Goal: Task Accomplishment & Management: Use online tool/utility

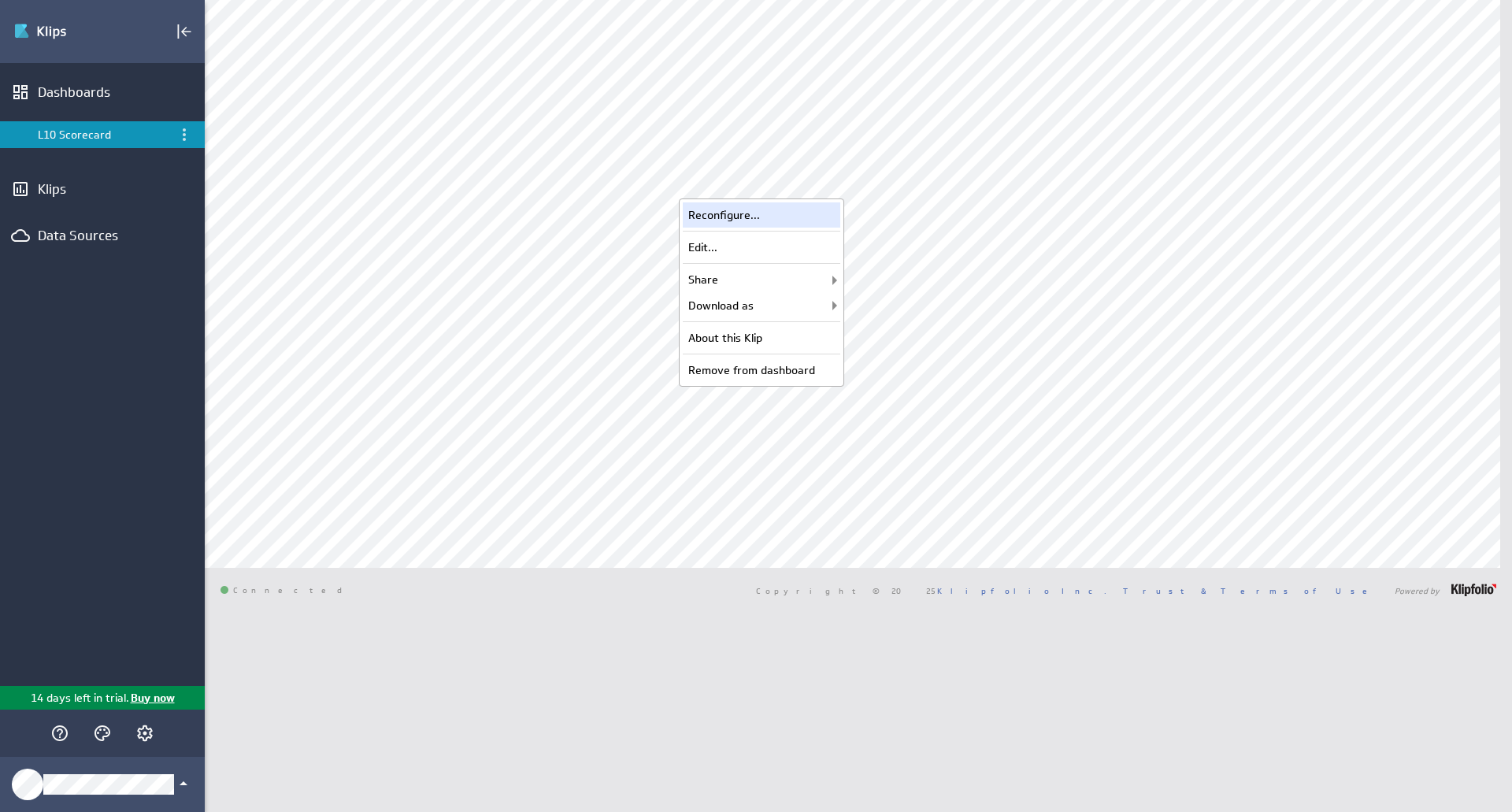
click at [794, 214] on div "Reconfigure..." at bounding box center [761, 215] width 158 height 25
select select "2e031e53718d1183f6356b7b5aca0d44"
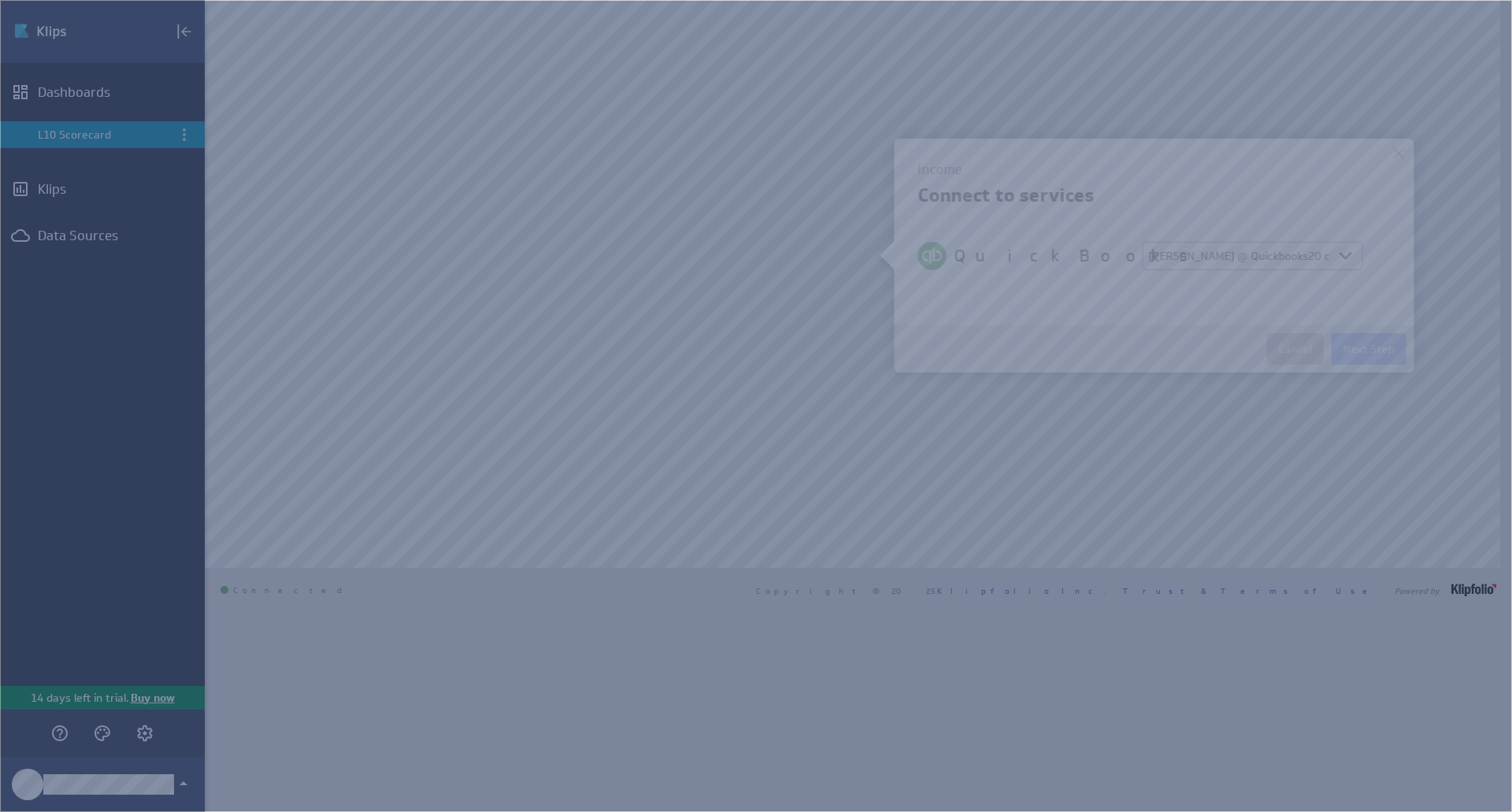
click at [1393, 154] on div at bounding box center [1385, 153] width 23 height 23
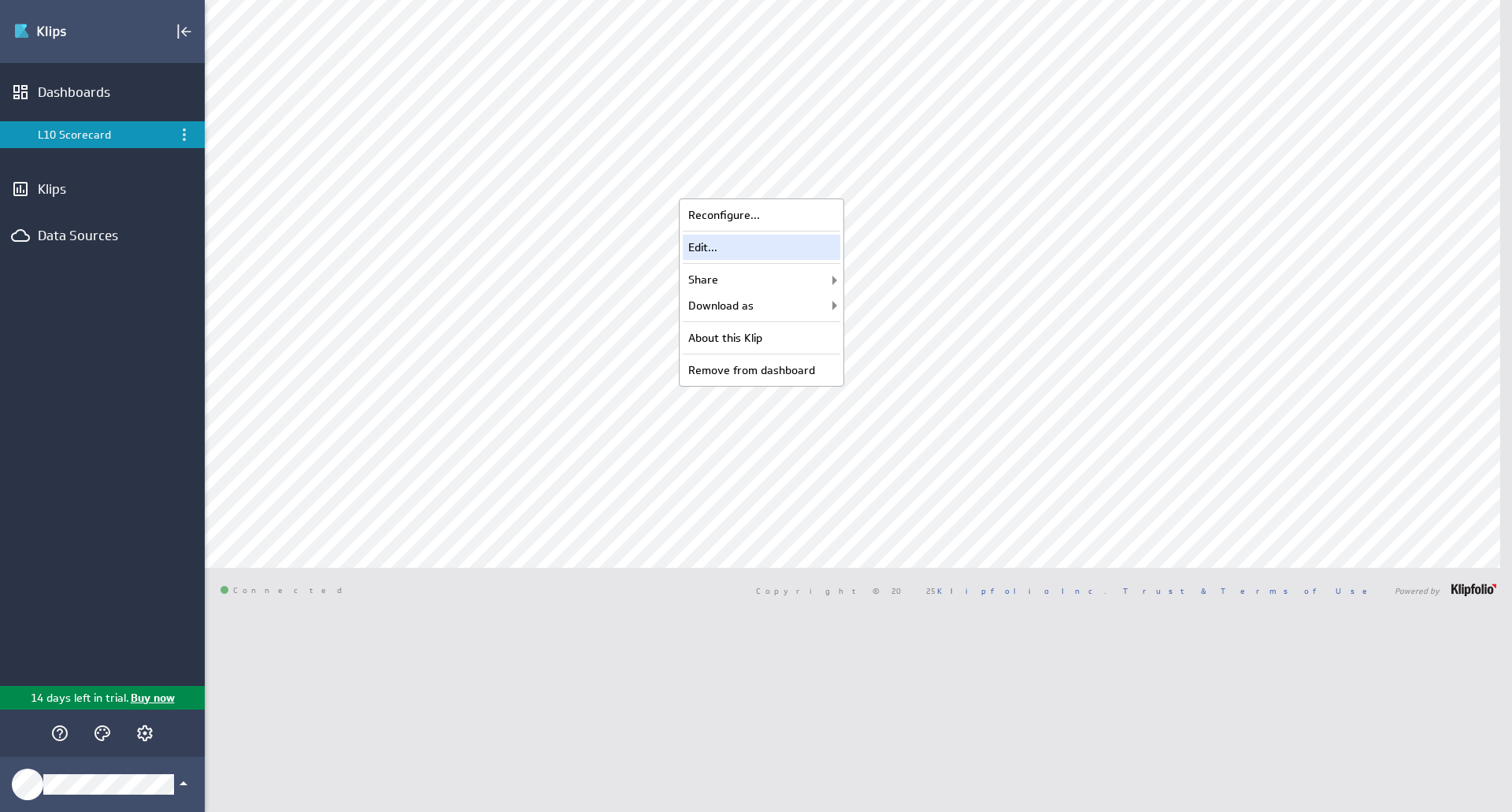
click at [799, 246] on div "Edit..." at bounding box center [761, 247] width 158 height 25
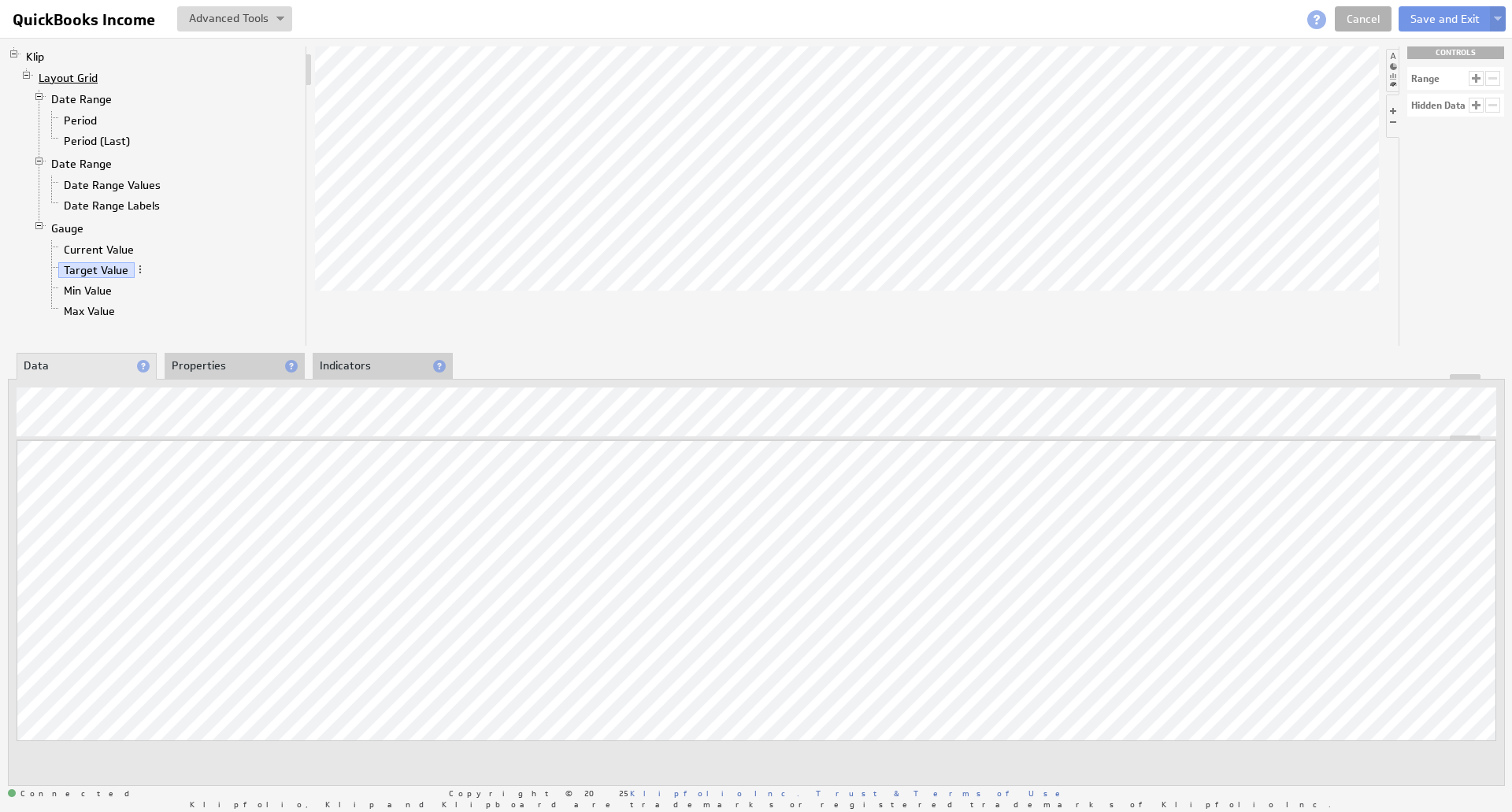
click at [85, 71] on link "Layout Grid" at bounding box center [68, 78] width 70 height 16
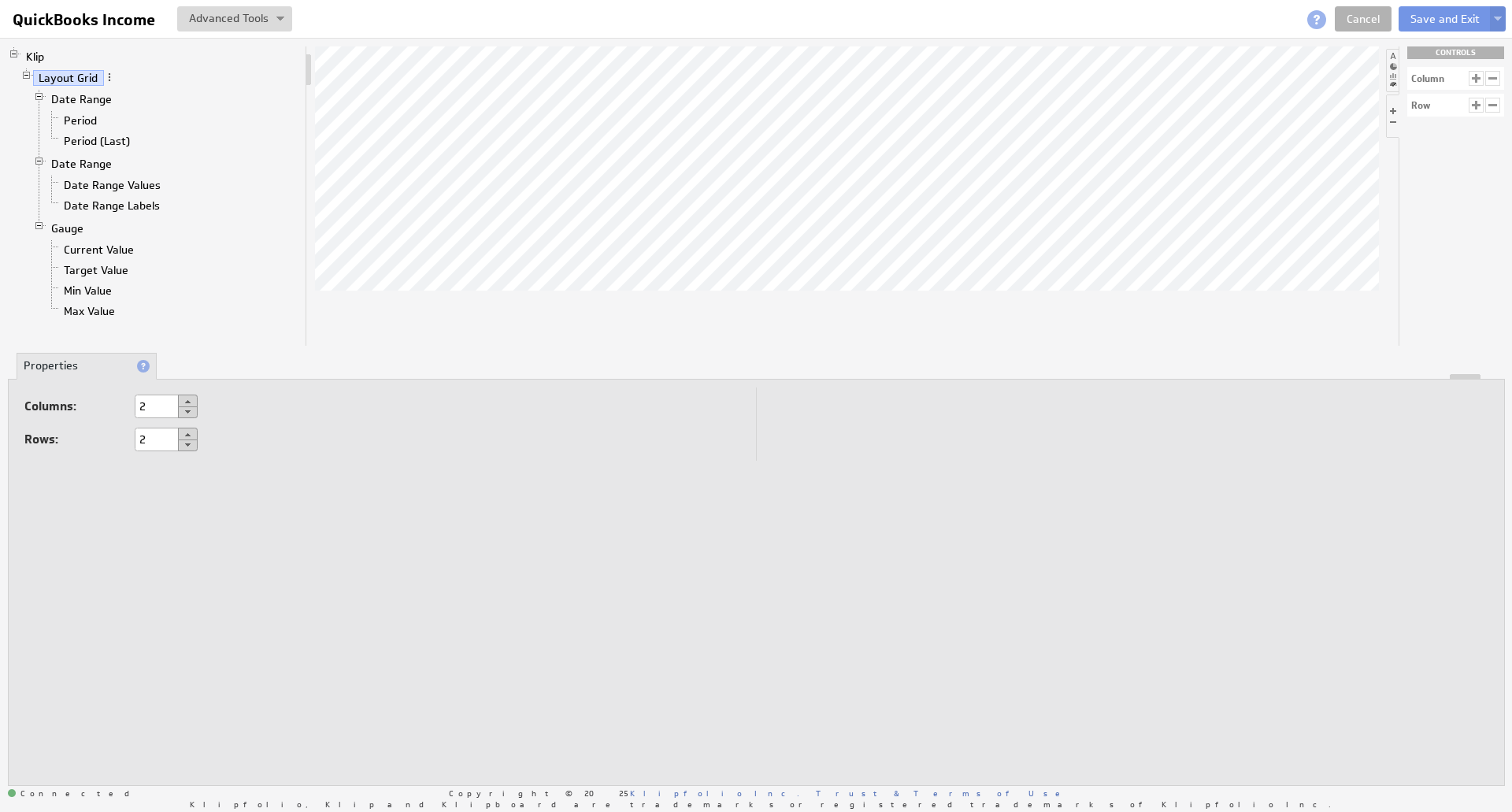
click at [185, 400] on button at bounding box center [188, 401] width 20 height 12
click at [185, 412] on button at bounding box center [188, 412] width 20 height 12
type input "1"
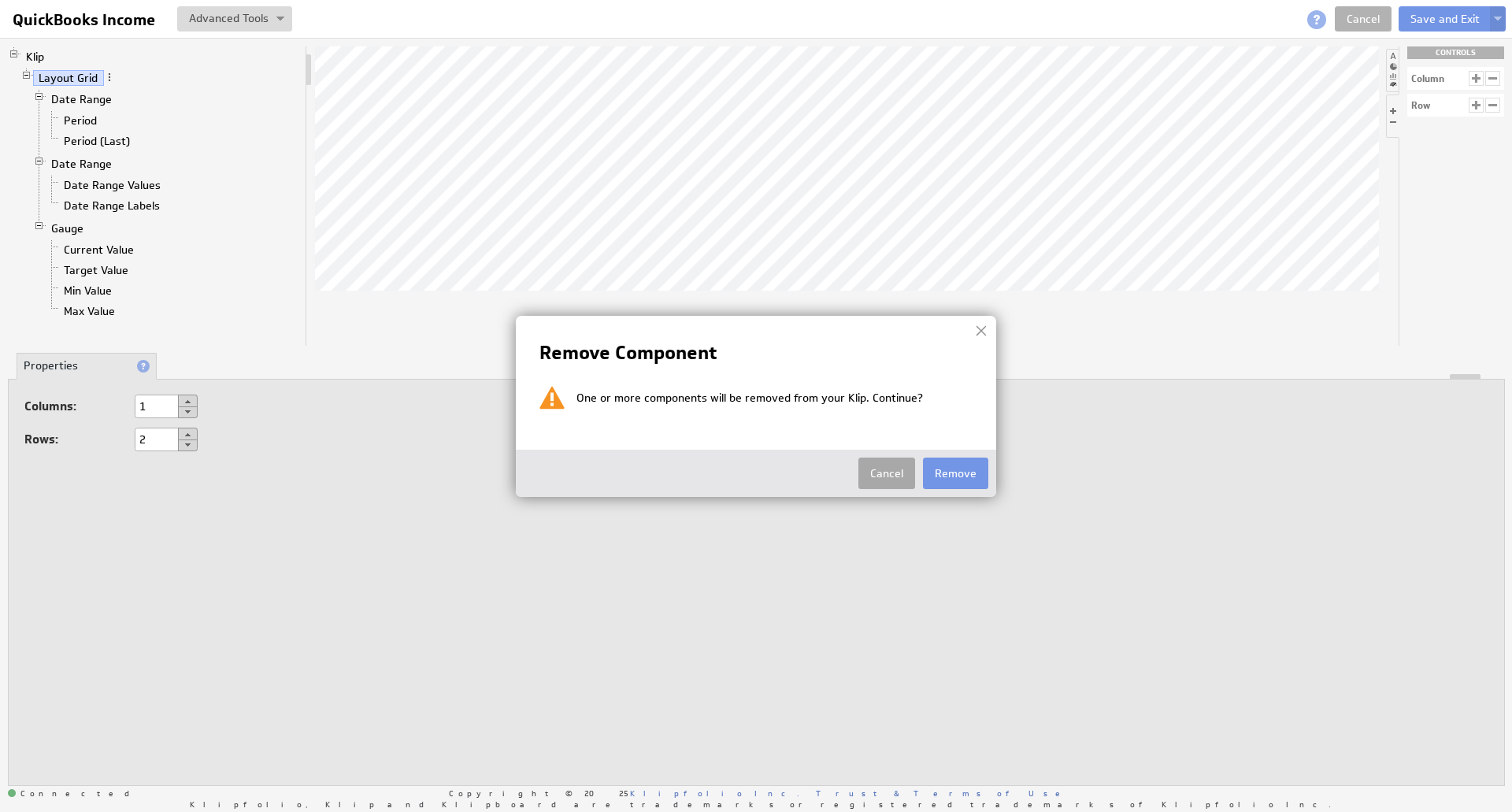
click at [876, 479] on button "Cancel" at bounding box center [887, 474] width 56 height 32
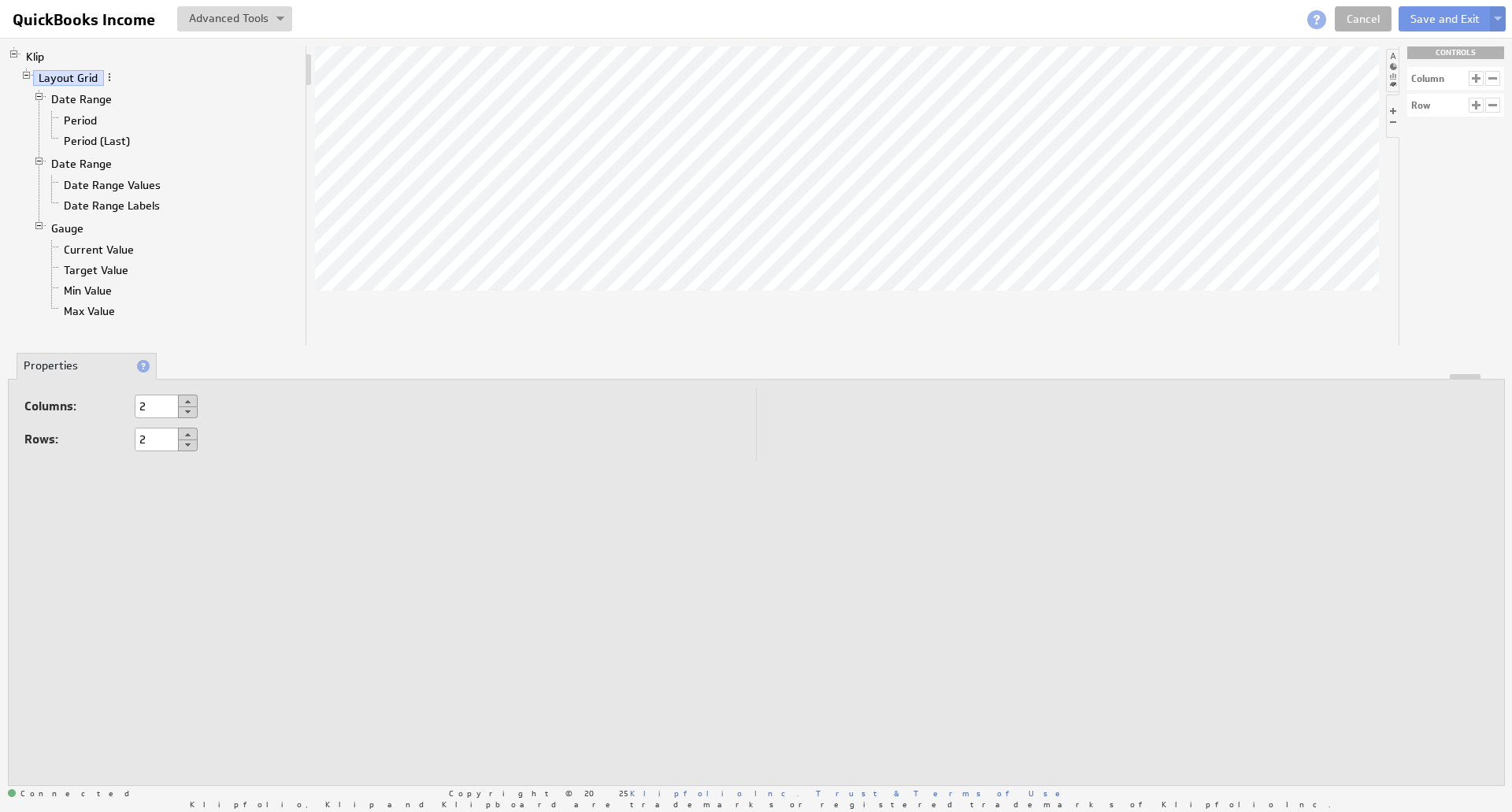
click at [189, 430] on button at bounding box center [188, 434] width 20 height 12
click at [189, 443] on button at bounding box center [188, 445] width 20 height 12
type input "2"
click at [85, 95] on link "Date Range" at bounding box center [81, 99] width 72 height 16
click at [80, 118] on link "Period" at bounding box center [80, 120] width 45 height 16
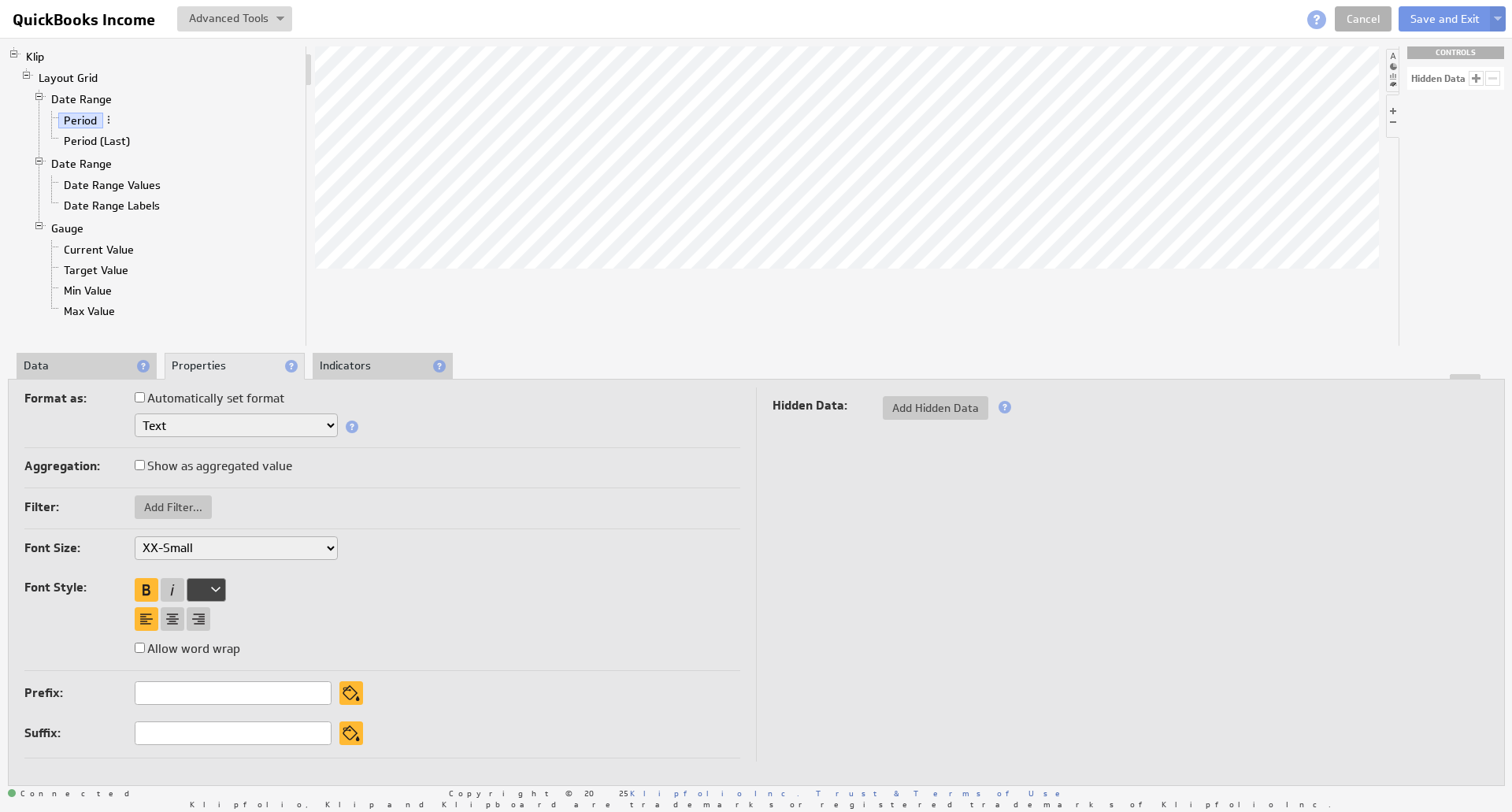
click at [82, 362] on li "Data" at bounding box center [86, 366] width 140 height 27
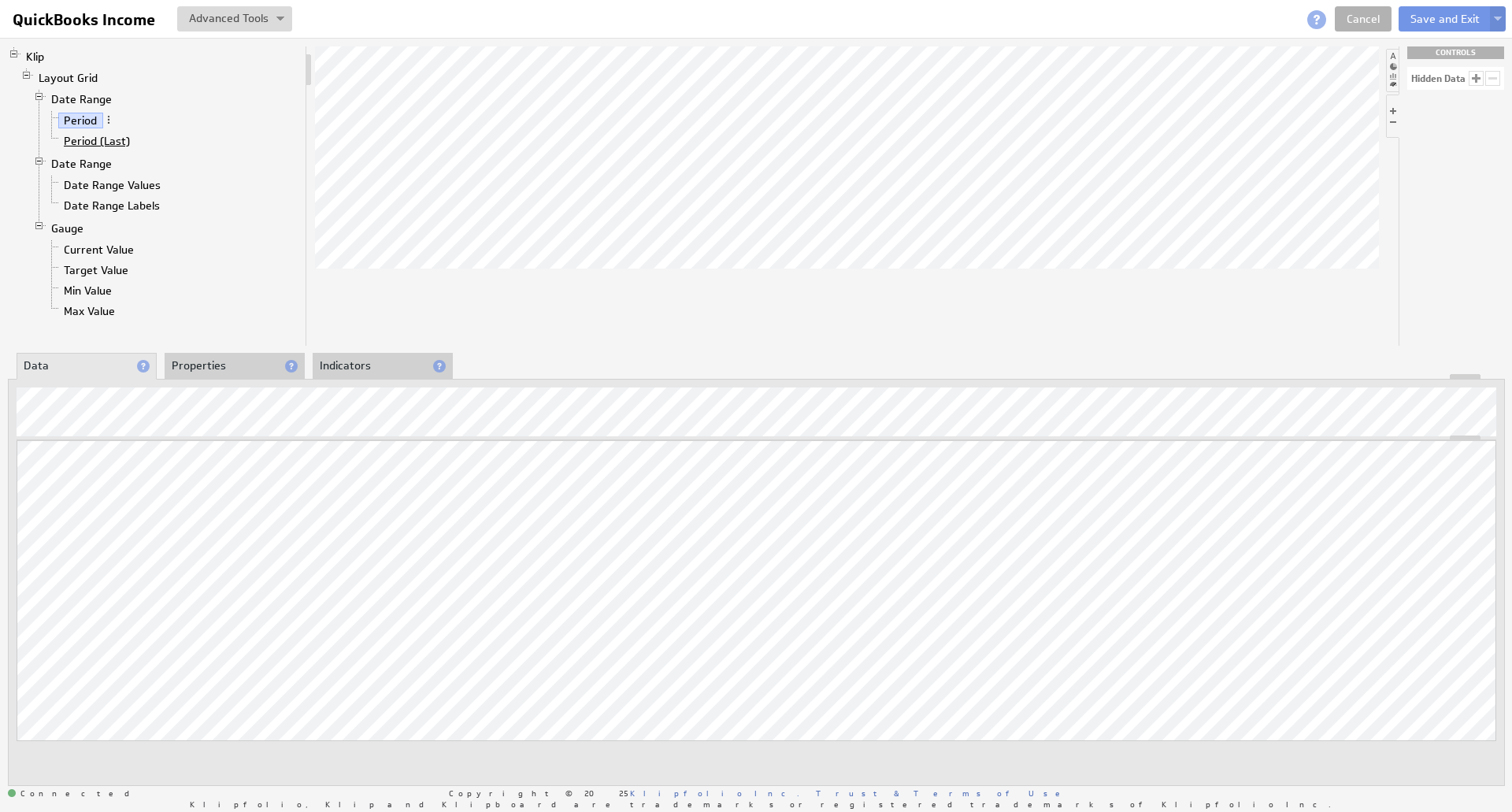
click at [98, 143] on link "Period (Last)" at bounding box center [97, 140] width 78 height 16
